Goal: Information Seeking & Learning: Learn about a topic

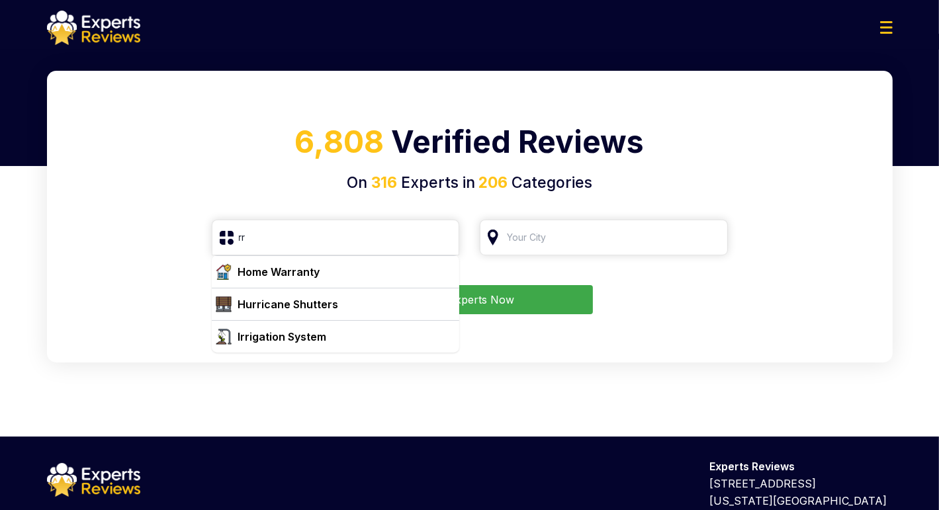
type input "r"
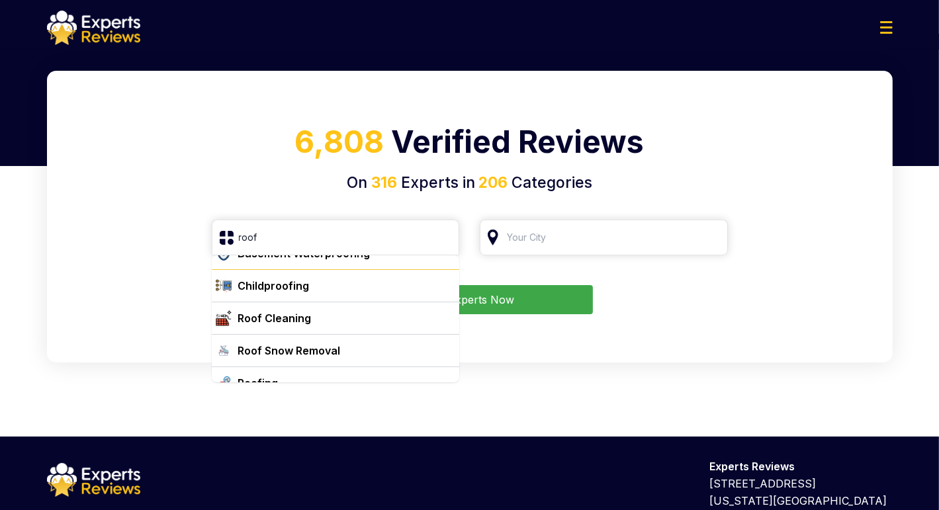
scroll to position [34, 0]
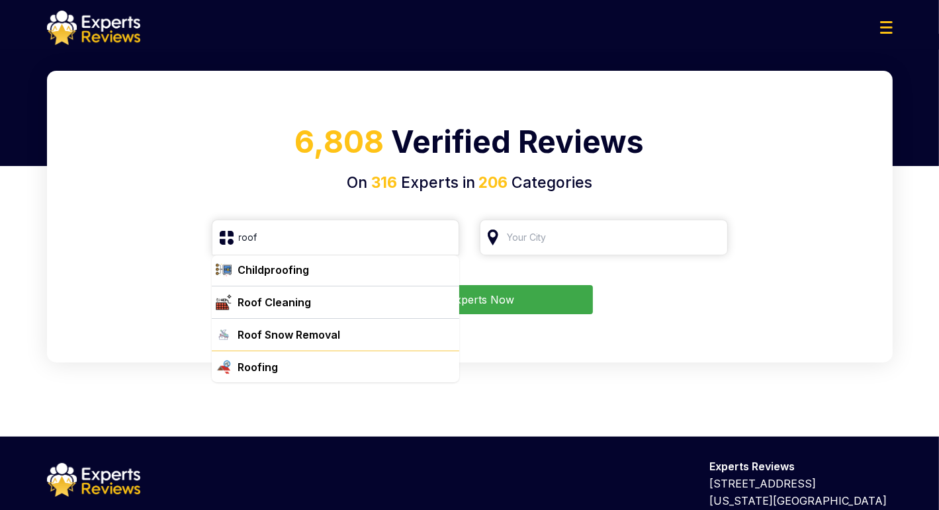
click at [305, 374] on div "Roofing" at bounding box center [344, 367] width 222 height 16
type input "Roofing"
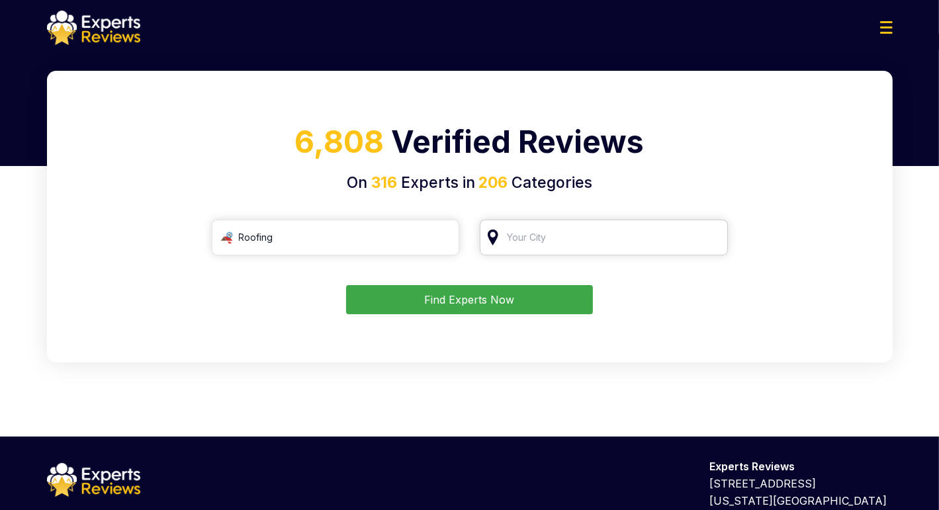
click at [542, 243] on input "search" at bounding box center [604, 238] width 248 height 36
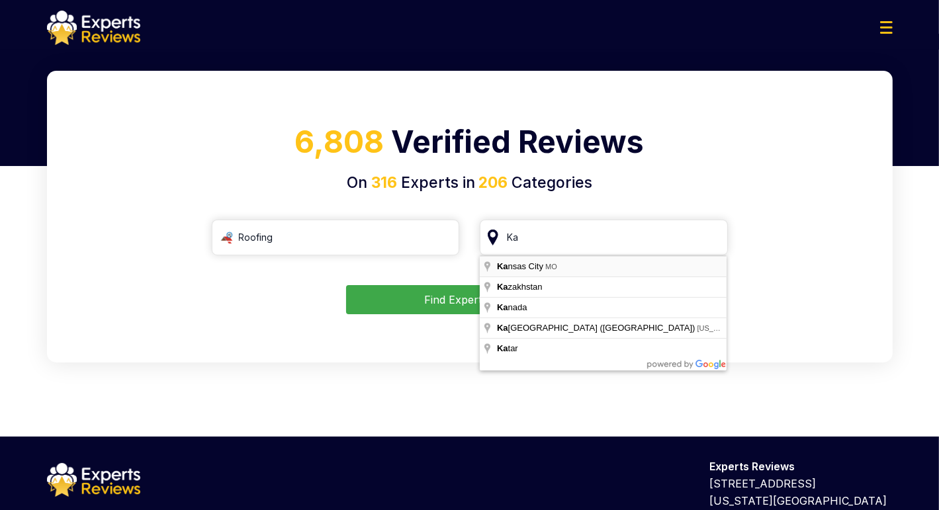
type input "[US_STATE][GEOGRAPHIC_DATA], [GEOGRAPHIC_DATA]"
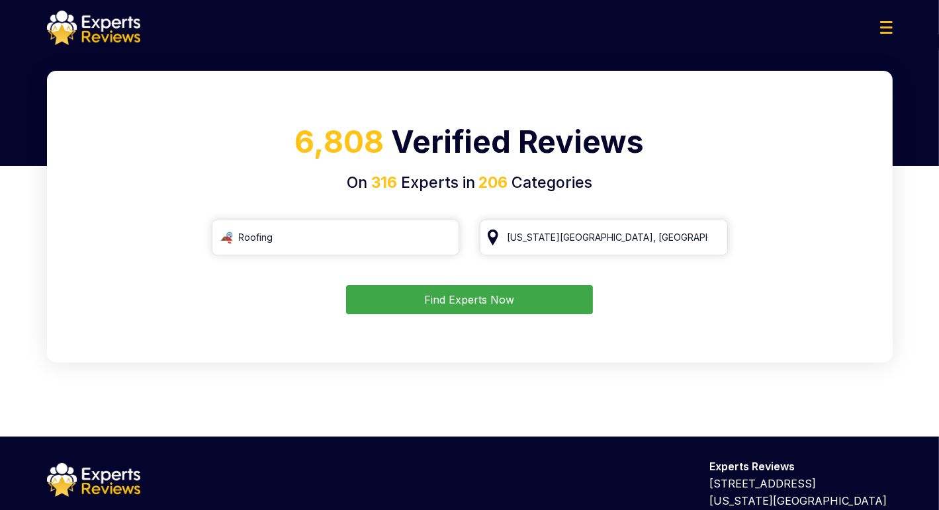
click at [535, 292] on button "Find Experts Now" at bounding box center [469, 299] width 247 height 29
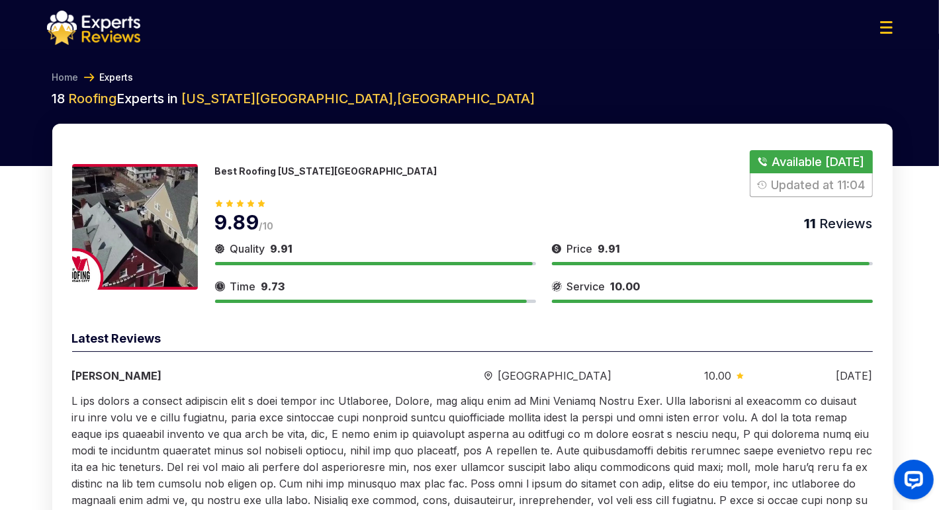
click at [269, 170] on p "Best Roofing [US_STATE][GEOGRAPHIC_DATA]" at bounding box center [326, 170] width 222 height 11
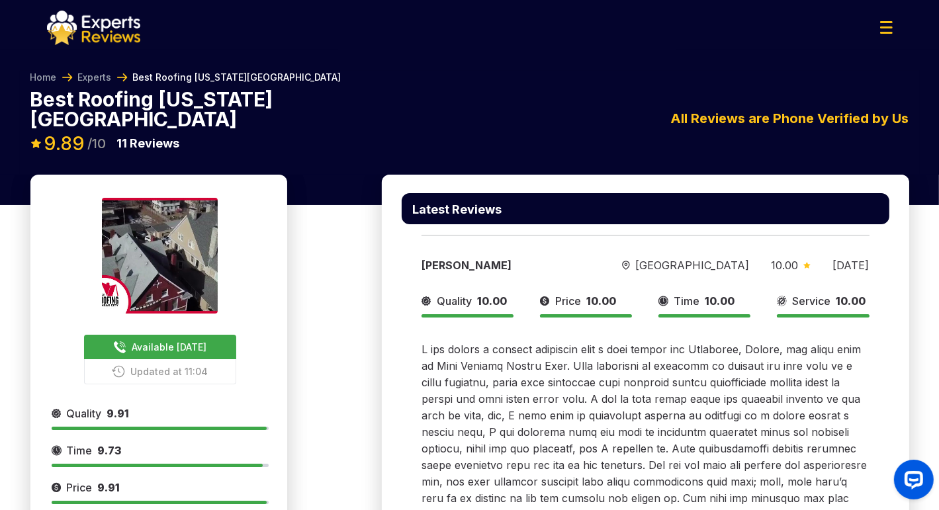
click at [109, 22] on img at bounding box center [93, 28] width 93 height 34
